Goal: Task Accomplishment & Management: Use online tool/utility

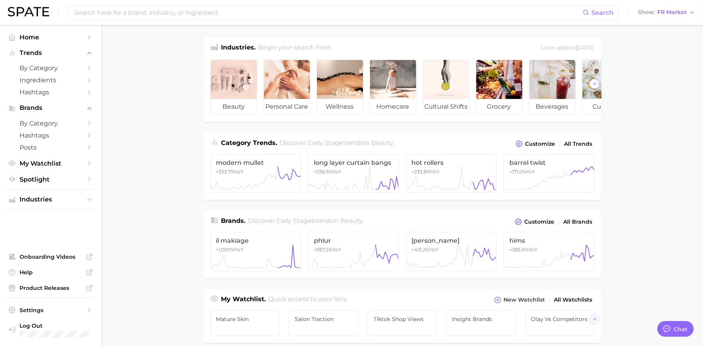
click at [36, 16] on img at bounding box center [28, 11] width 41 height 9
click at [36, 36] on span "Home" at bounding box center [51, 37] width 62 height 7
click at [15, 35] on icon "Sidebar" at bounding box center [12, 37] width 7 height 7
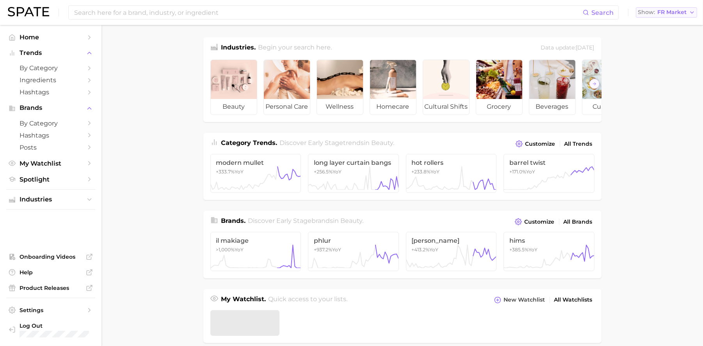
click at [684, 10] on span "FR Market" at bounding box center [671, 12] width 29 height 4
click at [658, 29] on button "United States" at bounding box center [669, 25] width 68 height 14
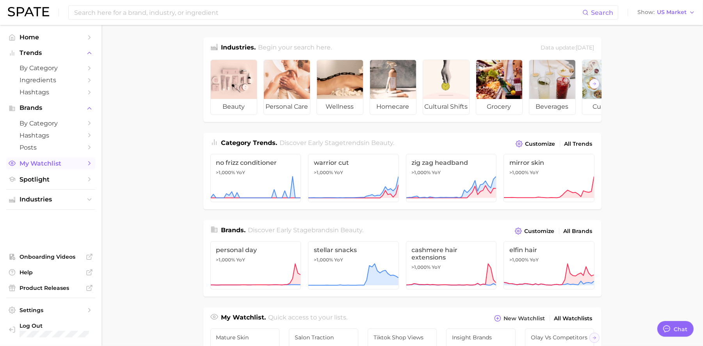
click at [42, 158] on link "My Watchlist" at bounding box center [50, 164] width 89 height 12
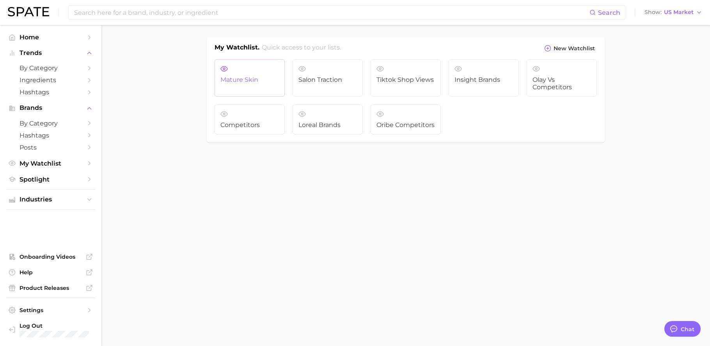
click at [267, 76] on span "Mature Skin" at bounding box center [249, 79] width 59 height 7
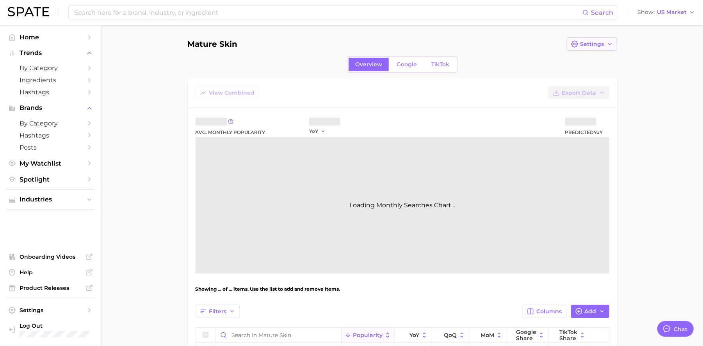
type textarea "x"
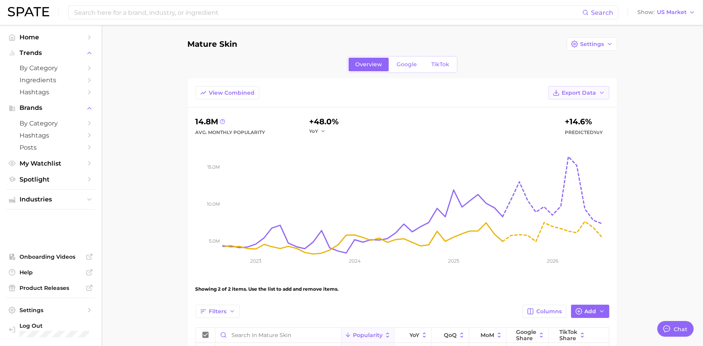
click at [593, 92] on span "Export Data" at bounding box center [579, 93] width 34 height 7
